Goal: Task Accomplishment & Management: Use online tool/utility

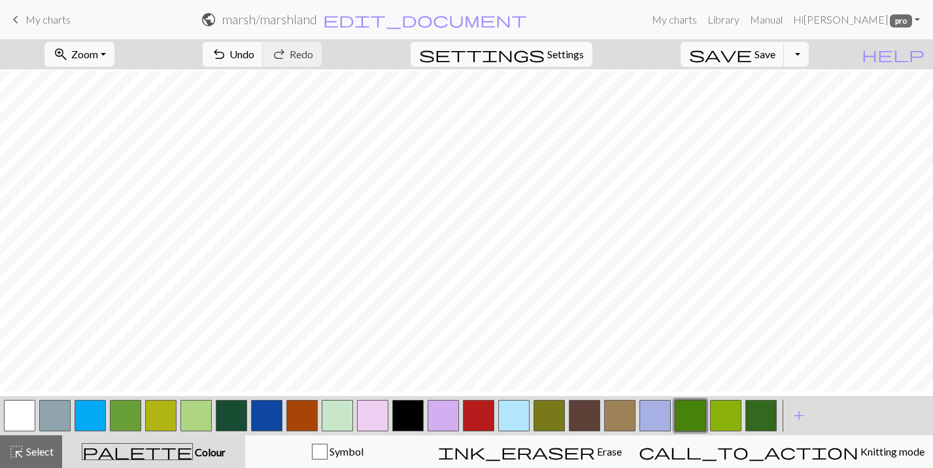
scroll to position [578, 0]
click at [228, 421] on button "button" at bounding box center [231, 415] width 31 height 31
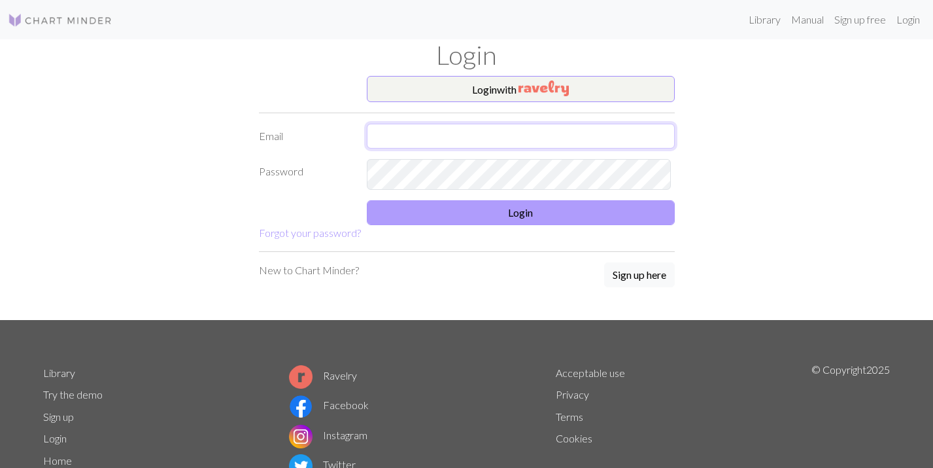
type input "sophia5672@gmail.com"
click at [484, 225] on button "Login" at bounding box center [521, 212] width 308 height 25
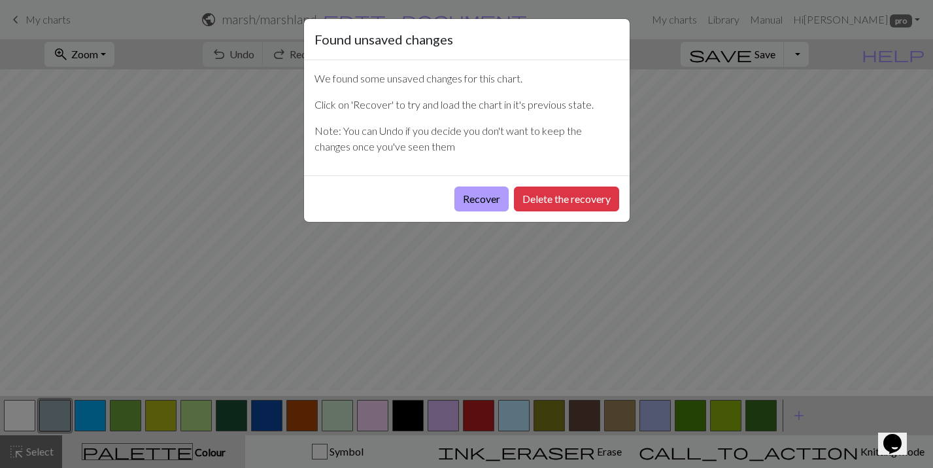
click at [455, 211] on button "Recover" at bounding box center [482, 198] width 54 height 25
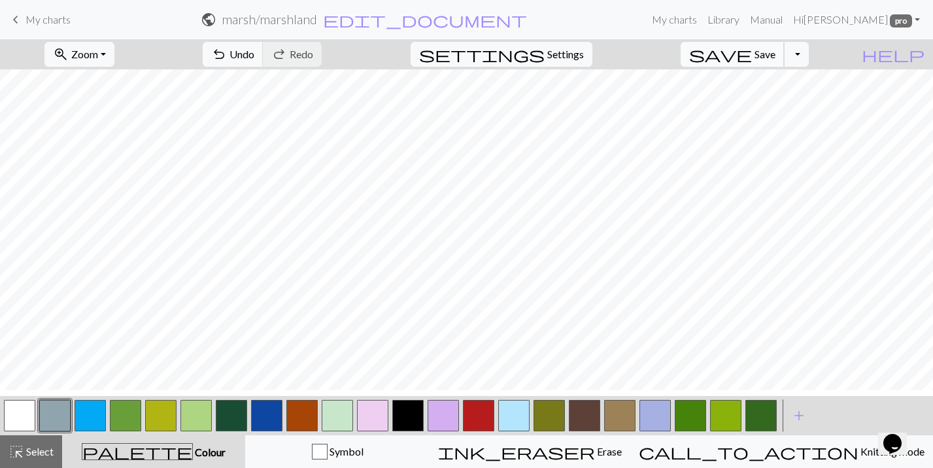
click at [771, 60] on span "Save" at bounding box center [765, 54] width 21 height 12
